Goal: Transaction & Acquisition: Purchase product/service

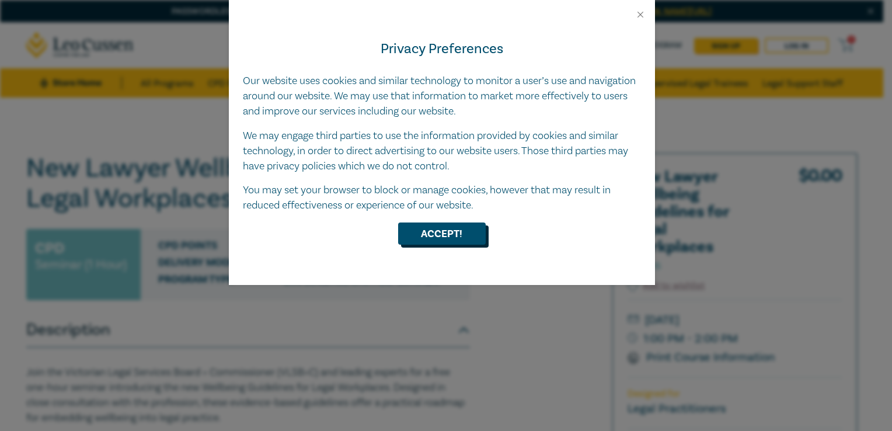
click at [441, 235] on button "Accept!" at bounding box center [442, 233] width 88 height 22
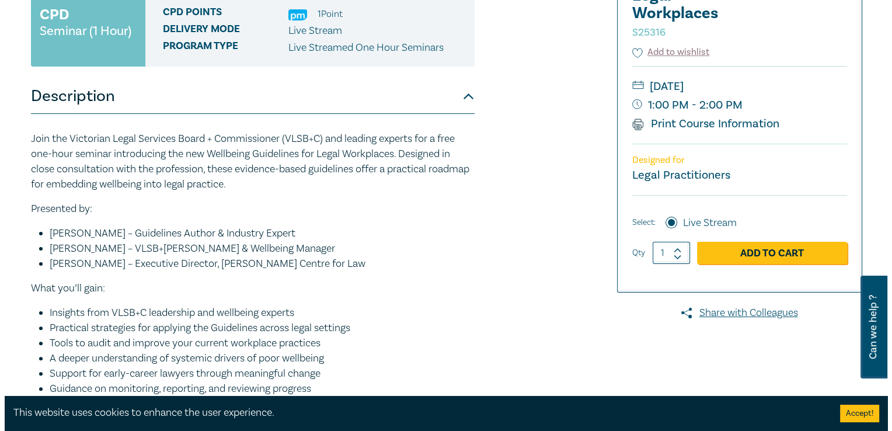
scroll to position [234, 0]
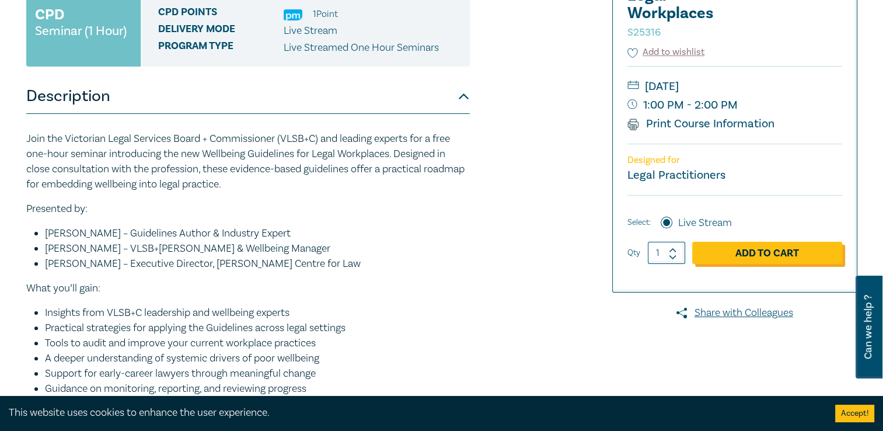
click at [771, 258] on link "Add to Cart" at bounding box center [767, 253] width 150 height 22
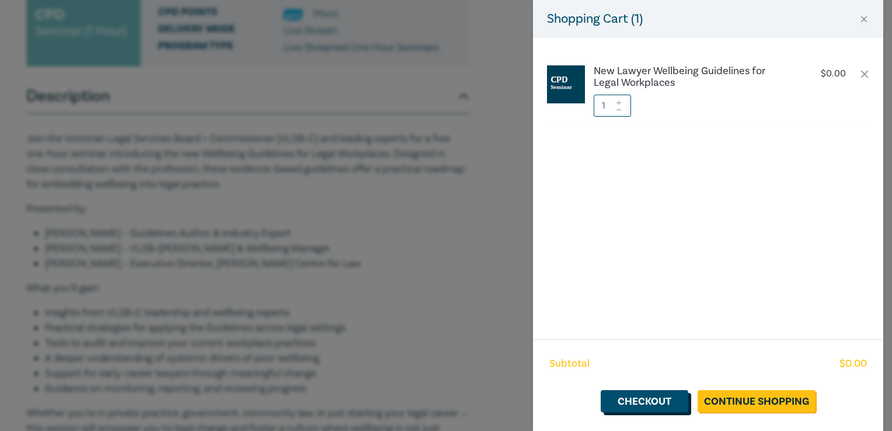
click at [677, 410] on link "Checkout" at bounding box center [645, 401] width 88 height 22
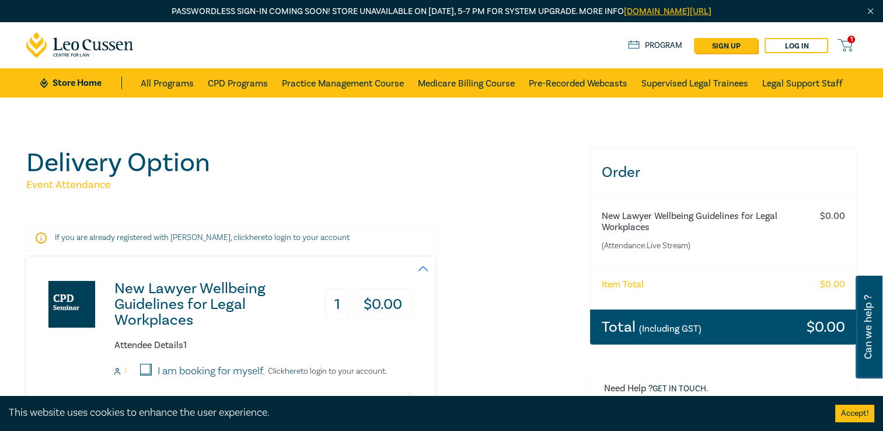
scroll to position [234, 0]
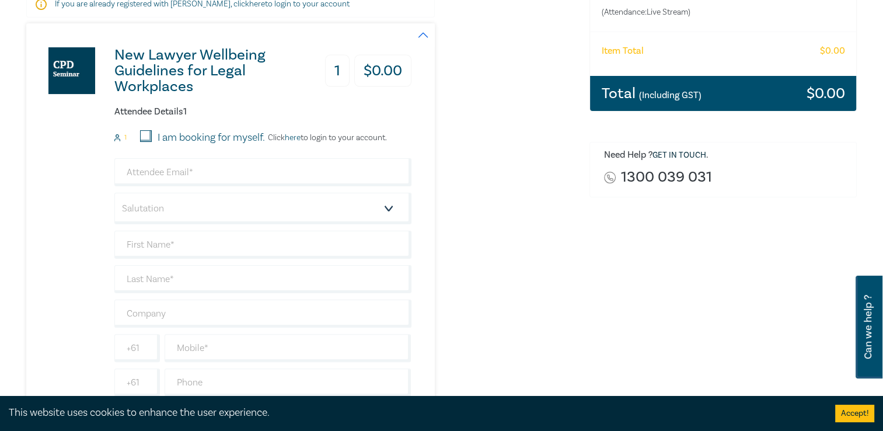
click at [139, 135] on div "I am booking for myself." at bounding box center [196, 137] width 138 height 15
click at [145, 139] on input "I am booking for myself." at bounding box center [146, 136] width 12 height 12
checkbox input "true"
click at [209, 174] on input "email" at bounding box center [262, 172] width 297 height 28
type input "[EMAIL_ADDRESS][DOMAIN_NAME]"
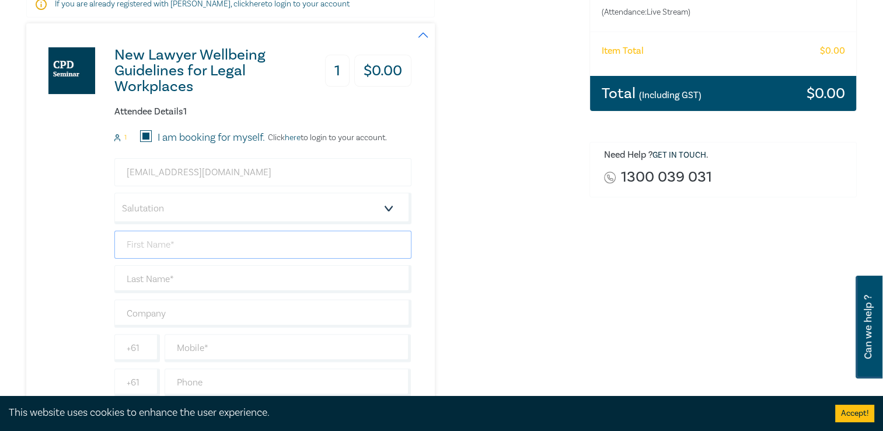
type input "[PERSON_NAME]"
type input "Lay"
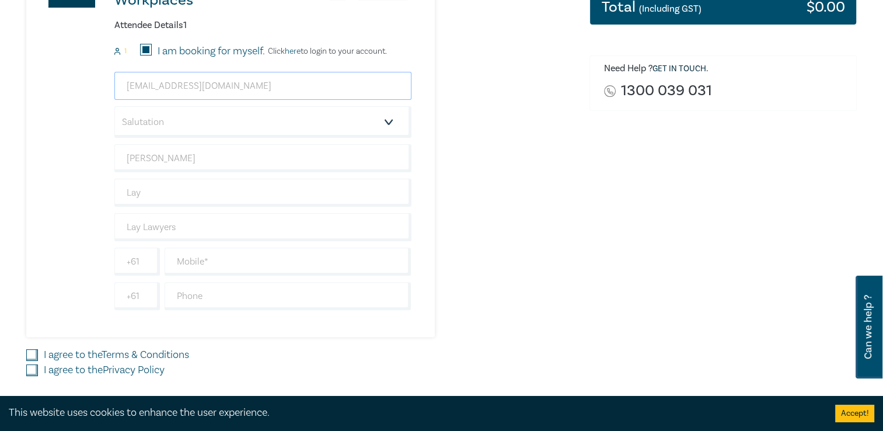
scroll to position [350, 0]
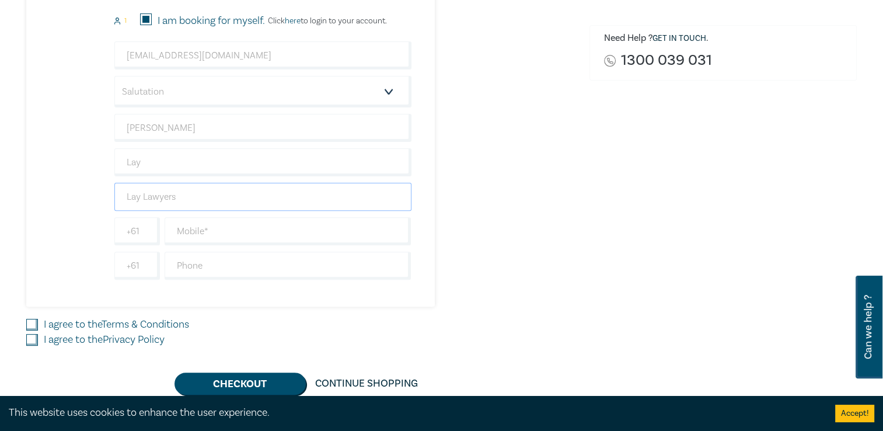
click at [196, 191] on input "Lay Lawyers" at bounding box center [262, 197] width 297 height 28
type input "L"
click at [89, 216] on div "New Lawyer Wellbeing Guidelines for Legal Workplaces 1 $ 0.00 Attendee Details …" at bounding box center [218, 107] width 385 height 400
click at [313, 234] on input "text" at bounding box center [288, 231] width 247 height 28
type input "0413531123"
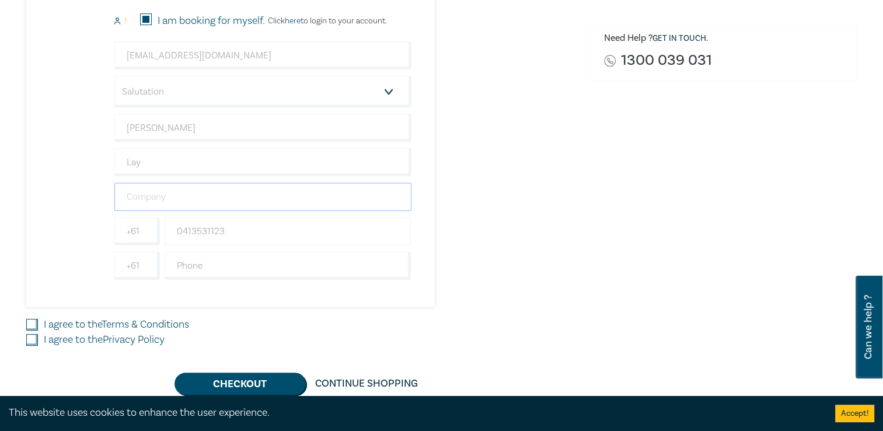
type input "Lay Lawyers"
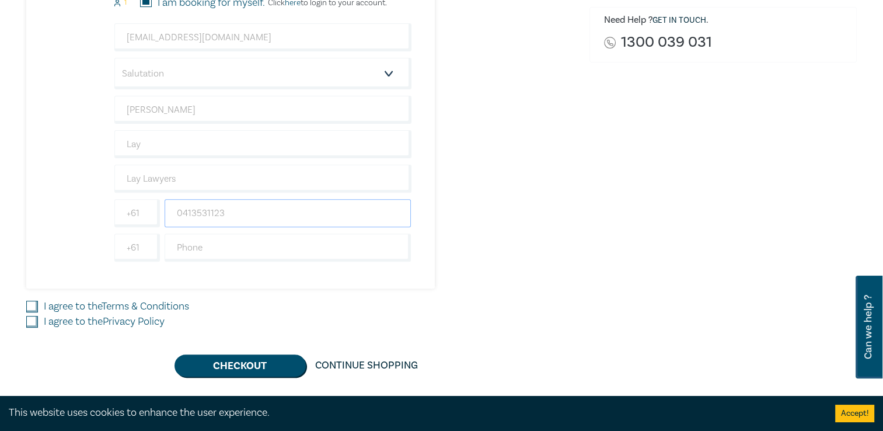
scroll to position [467, 0]
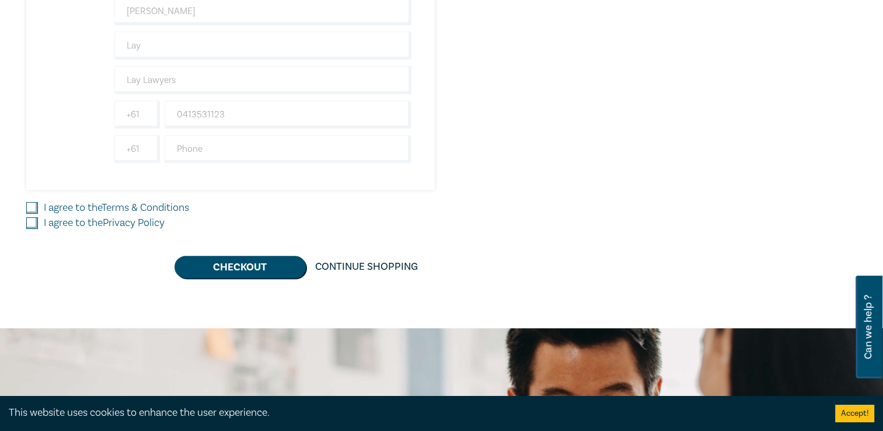
click at [65, 209] on label "I agree to the Terms & Conditions" at bounding box center [116, 207] width 145 height 15
click at [38, 209] on input "I agree to the Terms & Conditions" at bounding box center [32, 208] width 12 height 12
checkbox input "true"
click at [65, 218] on label "I agree to the Privacy Policy" at bounding box center [104, 222] width 121 height 15
click at [35, 222] on input "I agree to the Privacy Policy" at bounding box center [32, 223] width 12 height 12
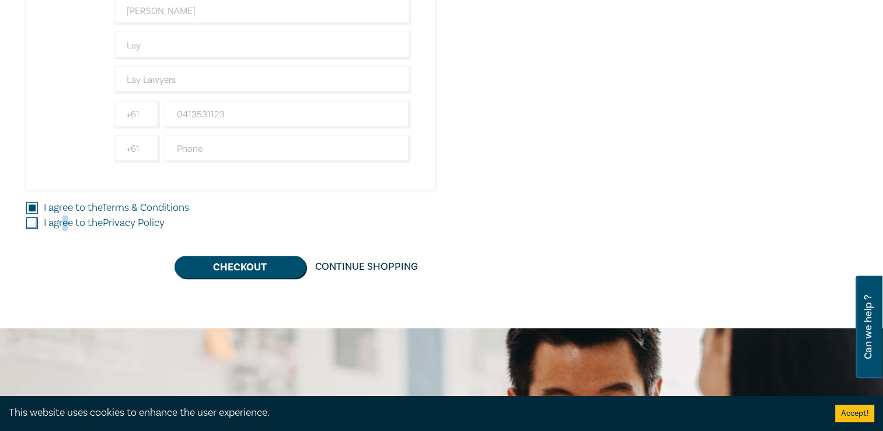
checkbox input "true"
click at [209, 256] on button "Checkout" at bounding box center [240, 267] width 131 height 22
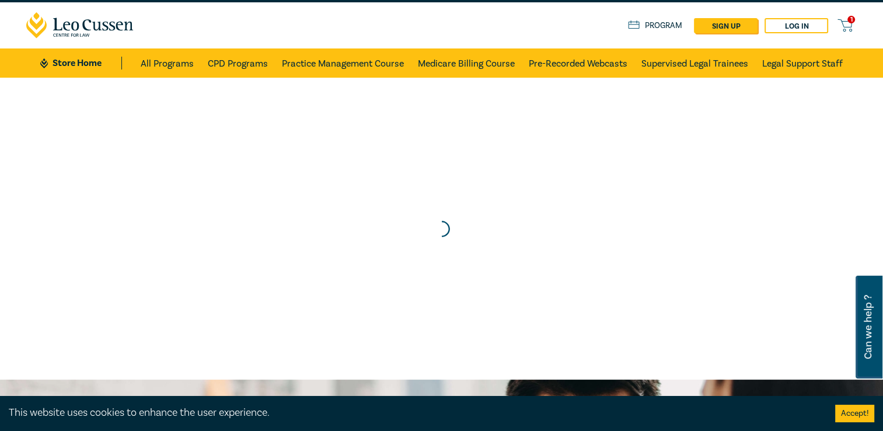
scroll to position [0, 0]
